Goal: Task Accomplishment & Management: Manage account settings

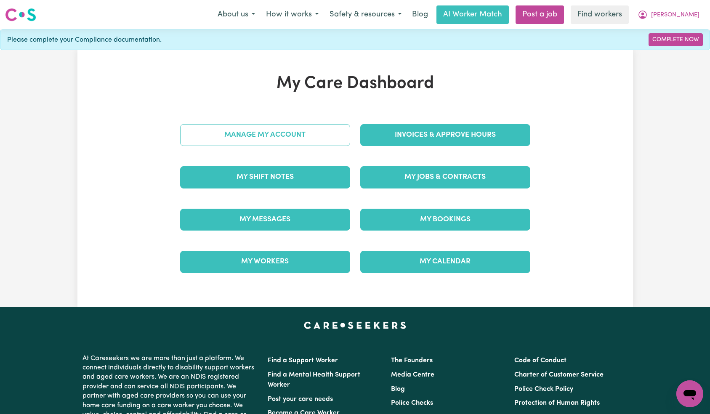
click at [314, 127] on link "Manage My Account" at bounding box center [265, 135] width 170 height 22
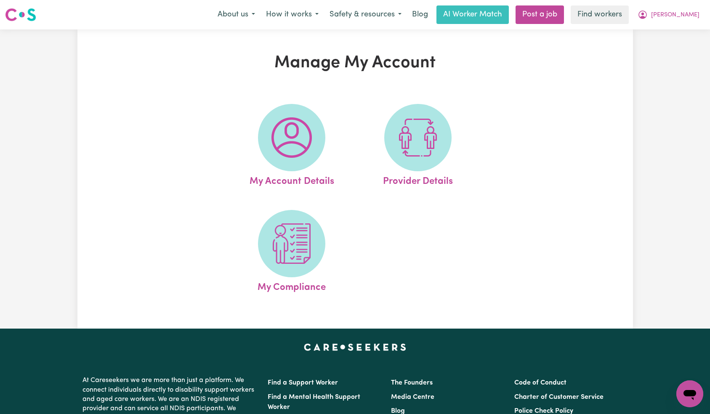
click at [306, 204] on ul "My Account Details Provider Details My Compliance" at bounding box center [355, 199] width 253 height 212
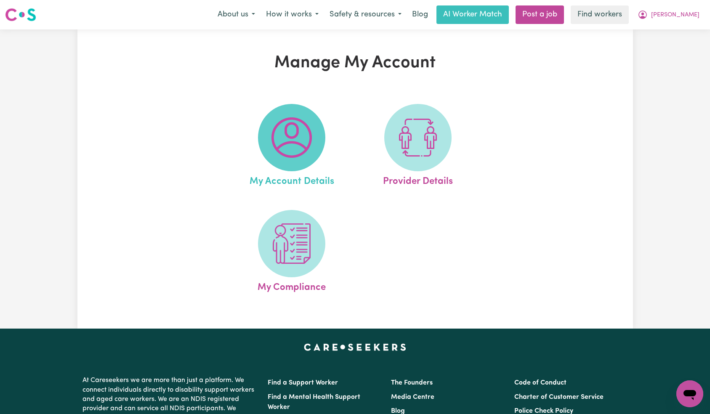
click at [296, 158] on span at bounding box center [291, 137] width 67 height 67
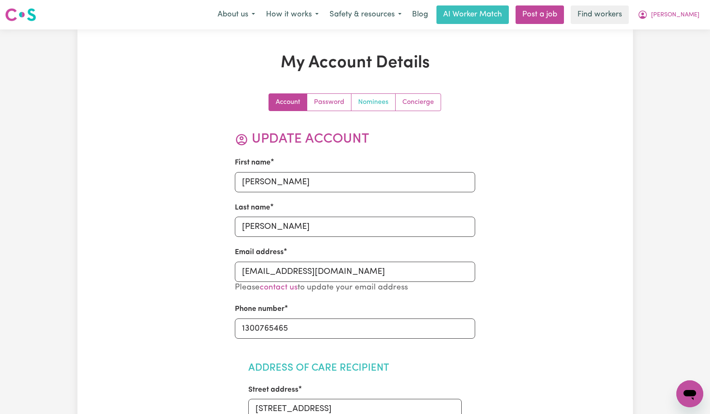
click at [373, 98] on link "Nominees" at bounding box center [373, 102] width 44 height 17
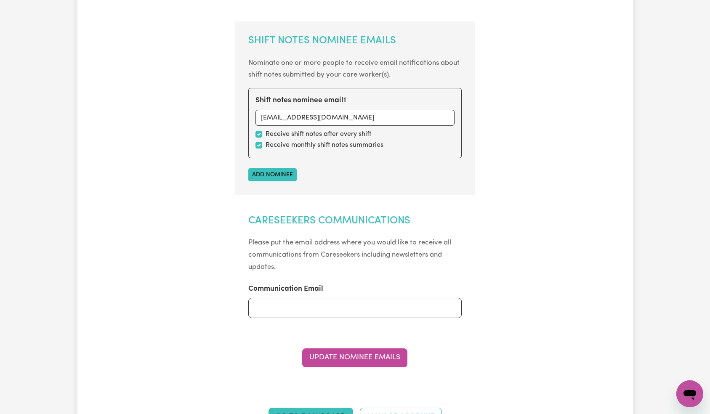
scroll to position [346, 0]
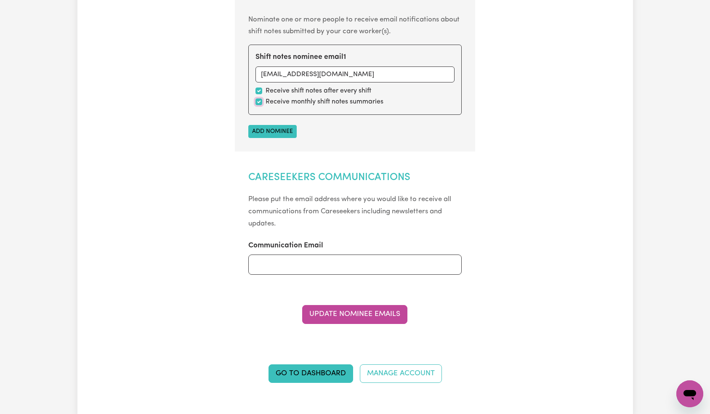
click at [258, 102] on input "checkbox" at bounding box center [259, 102] width 7 height 7
checkbox input "false"
click at [356, 316] on button "Update Nominee Emails" at bounding box center [354, 314] width 105 height 19
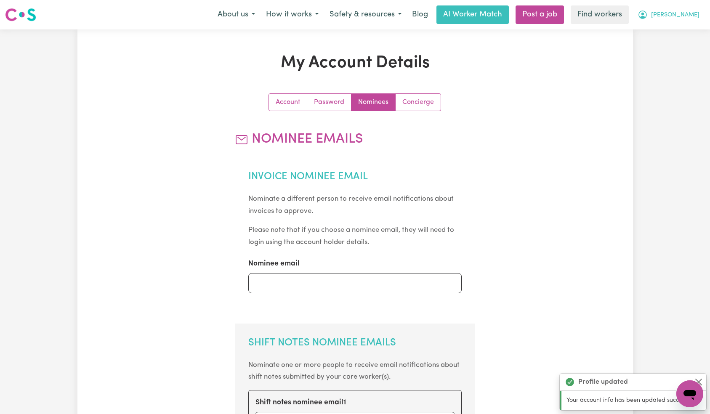
click at [691, 16] on span "[PERSON_NAME]" at bounding box center [675, 15] width 48 height 9
click at [677, 46] on link "Logout" at bounding box center [671, 48] width 67 height 16
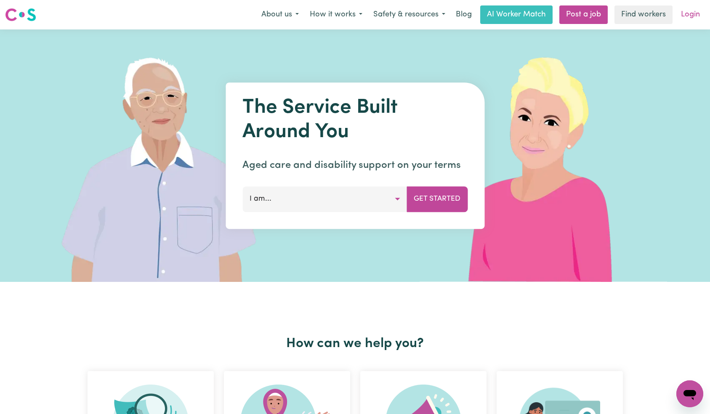
click at [691, 16] on link "Login" at bounding box center [690, 14] width 29 height 19
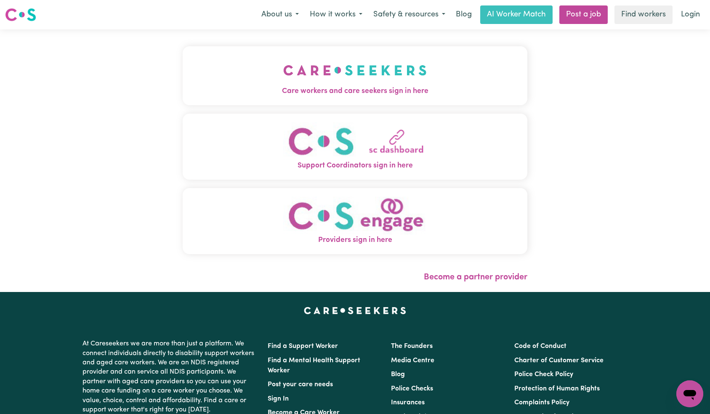
click at [283, 74] on img "Care workers and care seekers sign in here" at bounding box center [355, 70] width 144 height 31
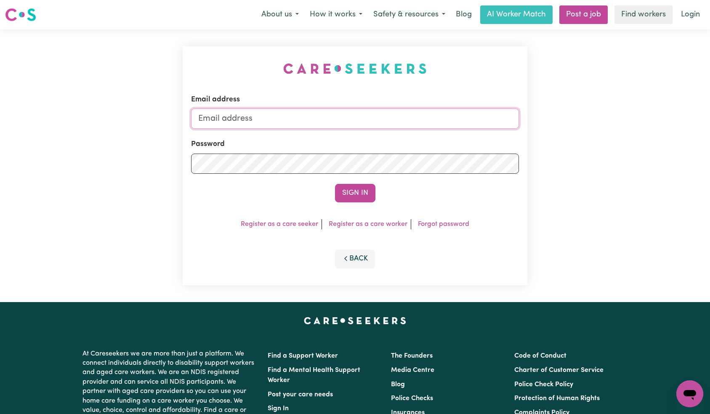
click at [335, 128] on input "Email address" at bounding box center [355, 119] width 328 height 20
paste input "[EMAIL_ADDRESS][DOMAIN_NAME]"
type input "[EMAIL_ADDRESS][DOMAIN_NAME]"
click at [362, 192] on button "Sign In" at bounding box center [355, 193] width 40 height 19
